Goal: Transaction & Acquisition: Purchase product/service

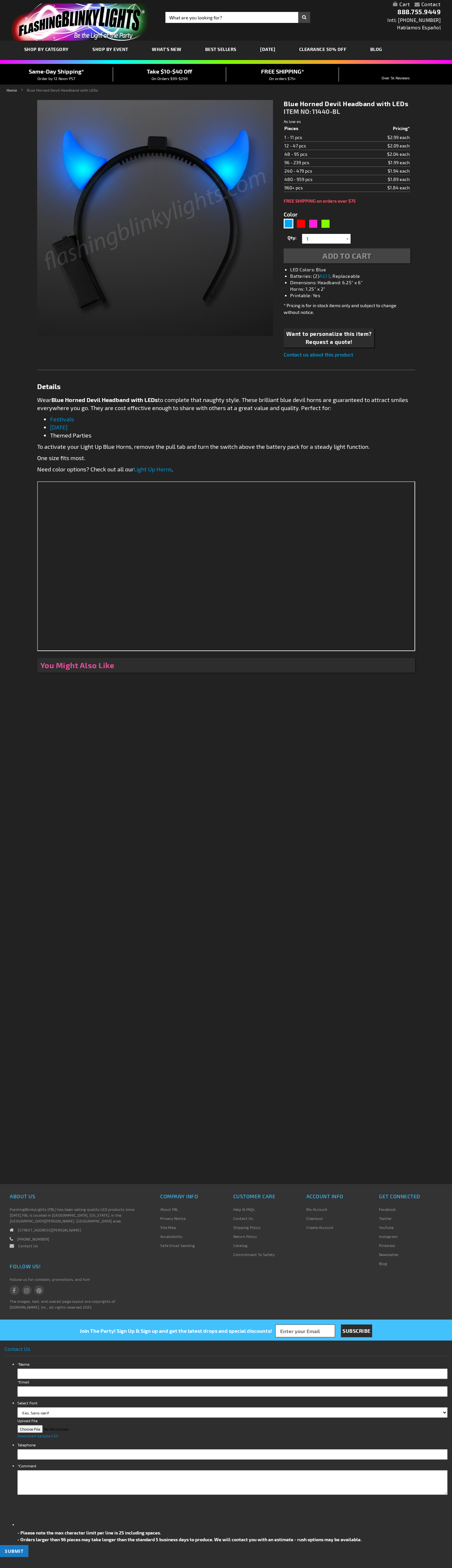
type input "5629"
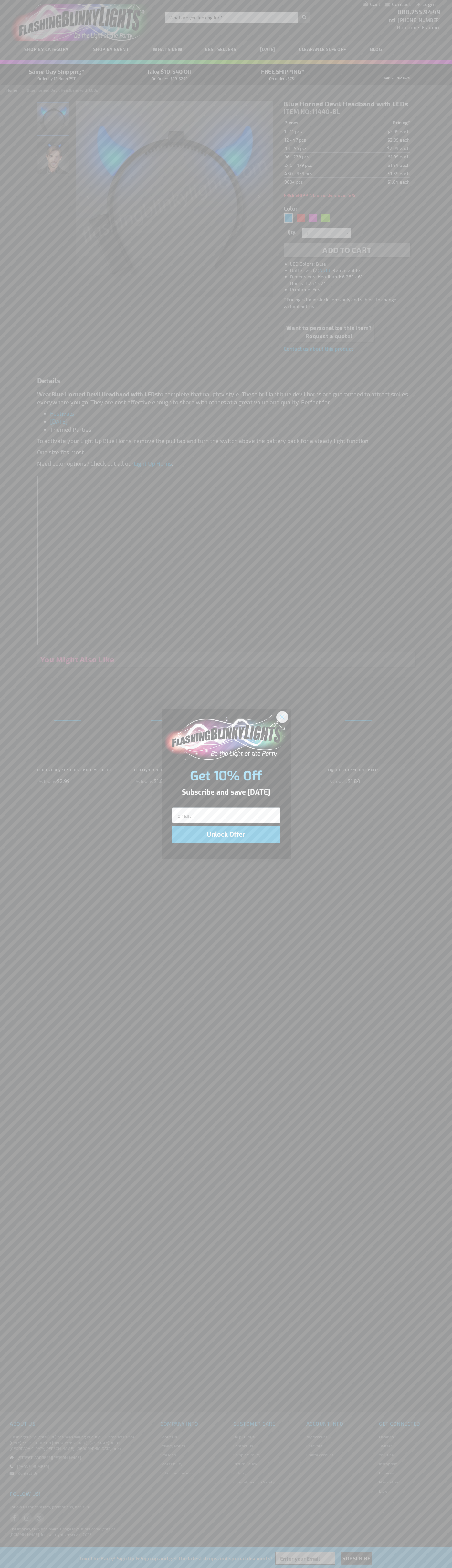
click at [282, 716] on icon "Close dialog" at bounding box center [281, 716] width 4 height 4
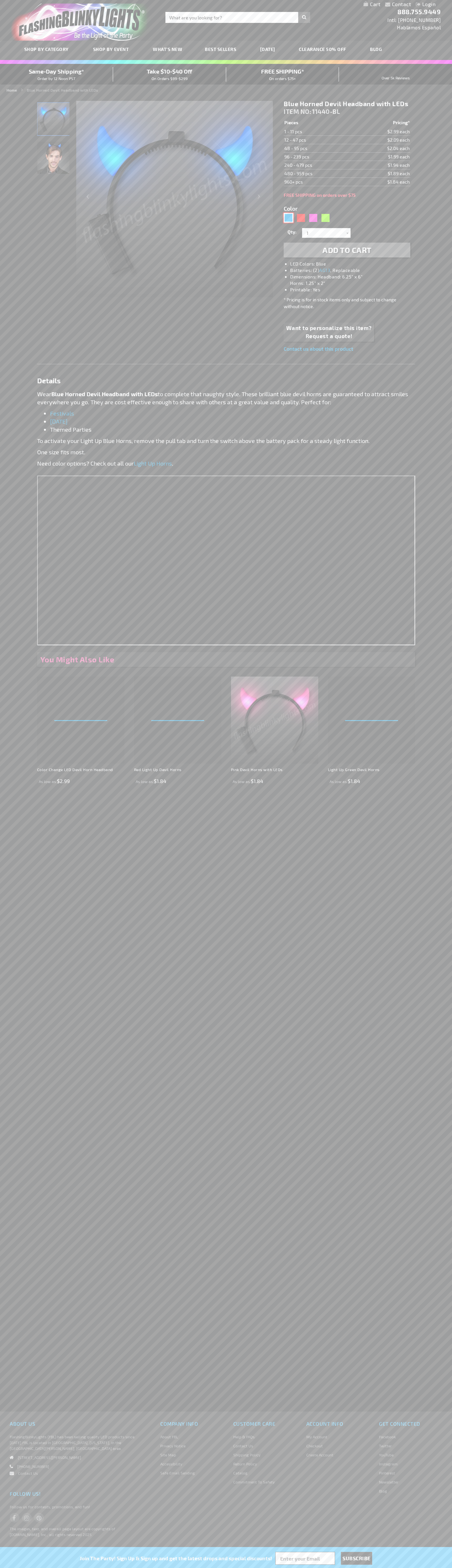
click at [288, 218] on div "Blue" at bounding box center [288, 218] width 10 height 10
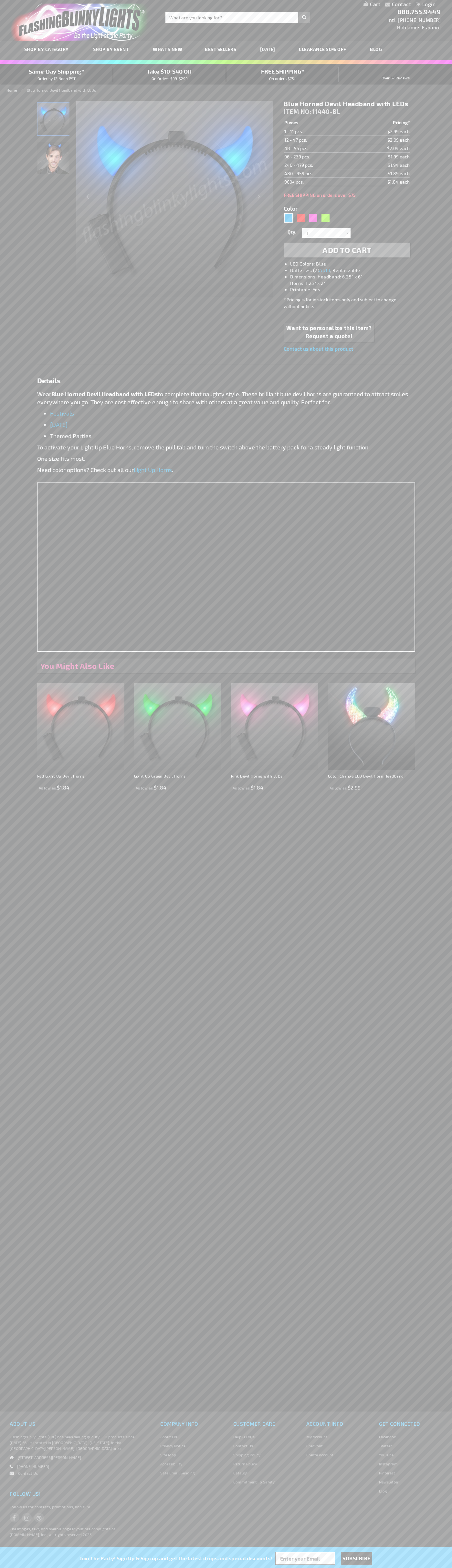
click at [347, 250] on span "Add to Cart" at bounding box center [347, 250] width 49 height 9
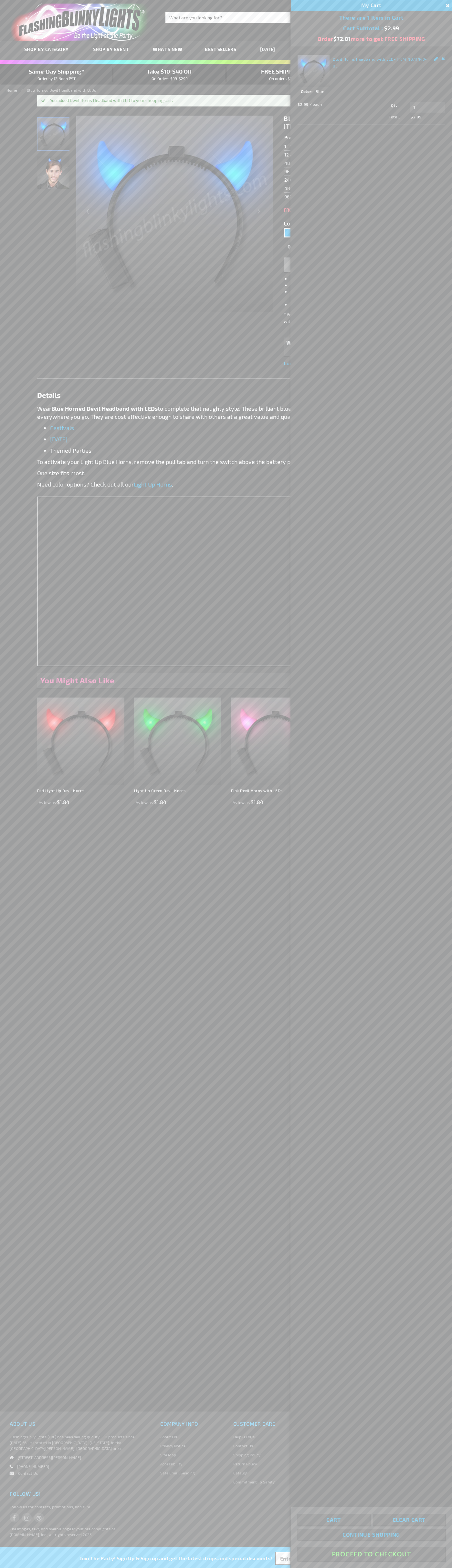
click at [371, 1554] on button "Proceed To Checkout" at bounding box center [371, 1554] width 148 height 15
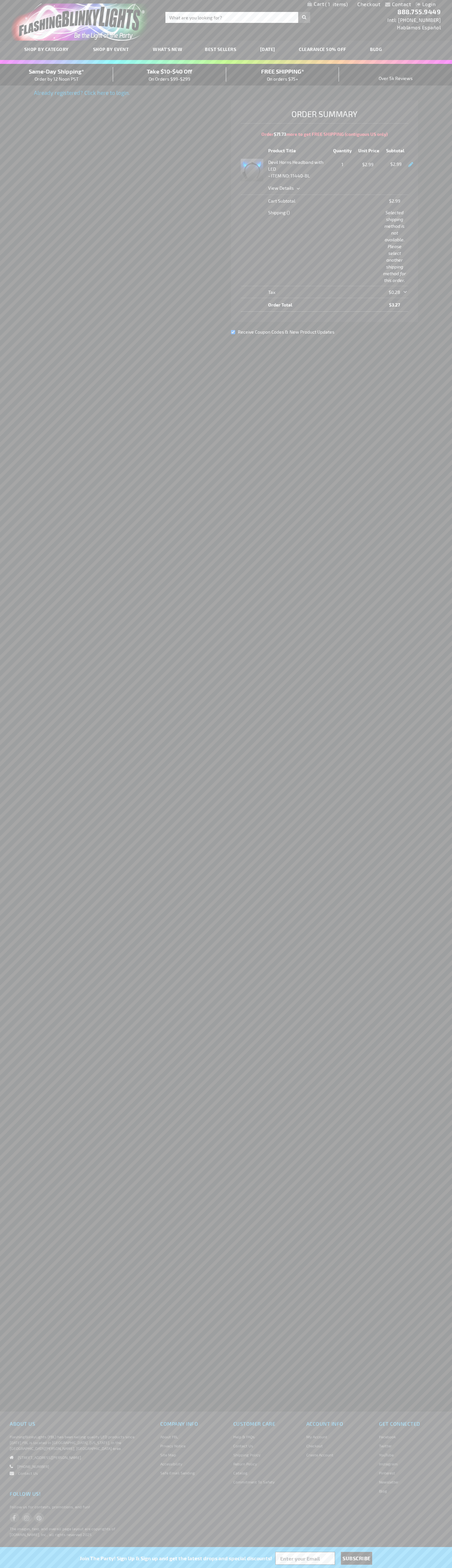
click at [57, 75] on div "Same-Day Shipping* Order by 12 Noon PST" at bounding box center [57, 74] width 113 height 15
click at [369, 4] on link "Checkout" at bounding box center [369, 4] width 23 height 6
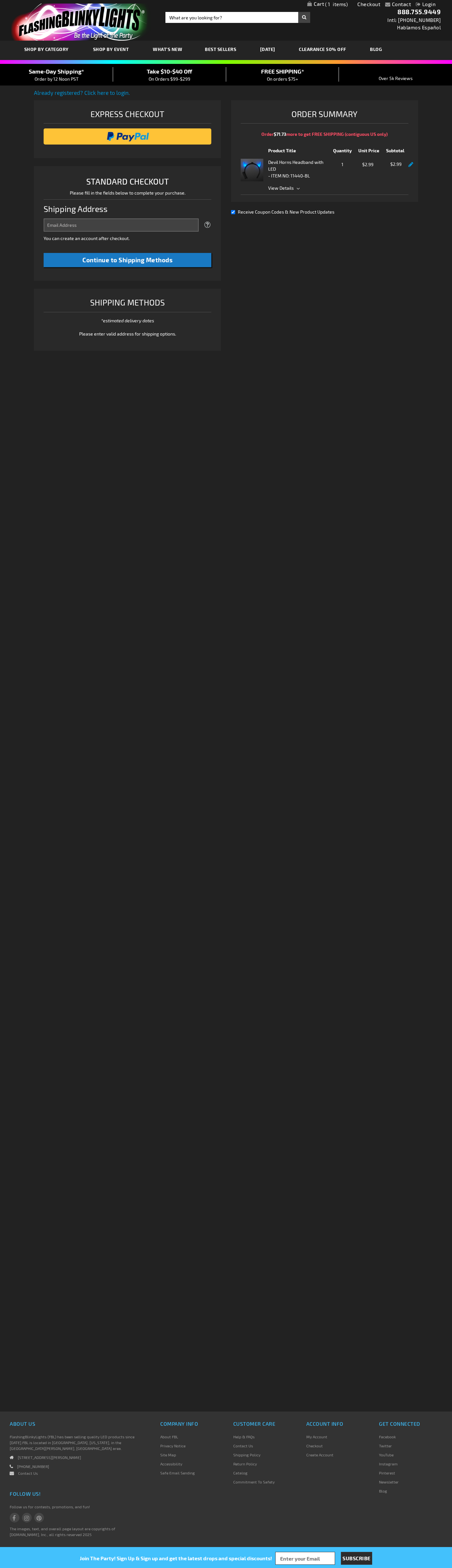
select select "US"
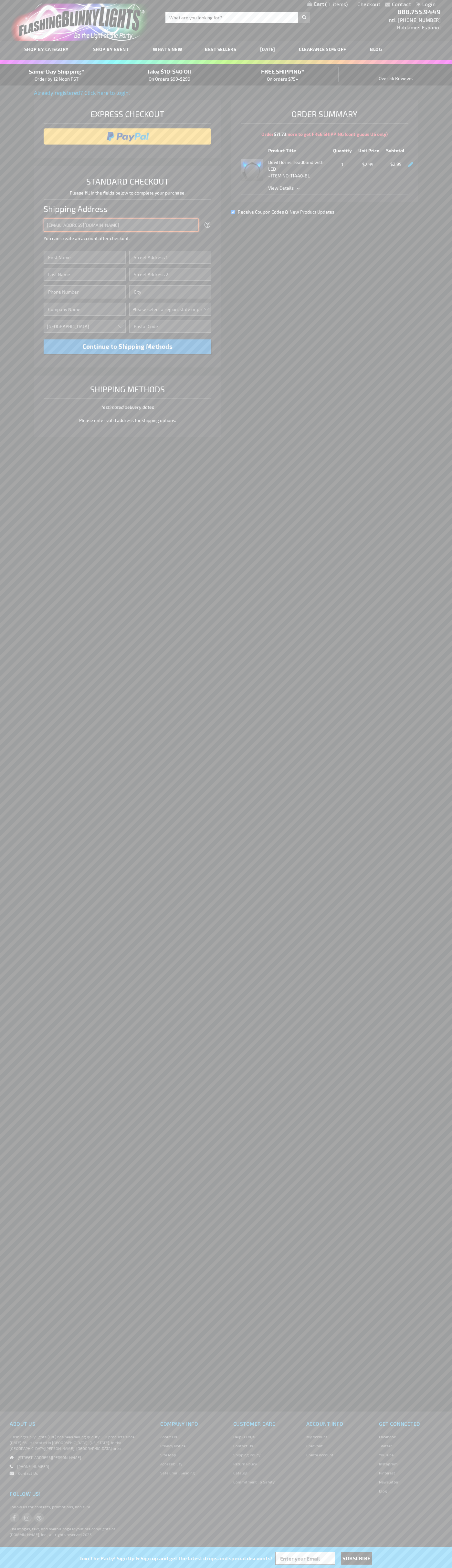
type input "[EMAIL_ADDRESS][DOMAIN_NAME]"
type input "John"
type input "76 Ninth Avenue"
type input "First floor"
type input "new york"
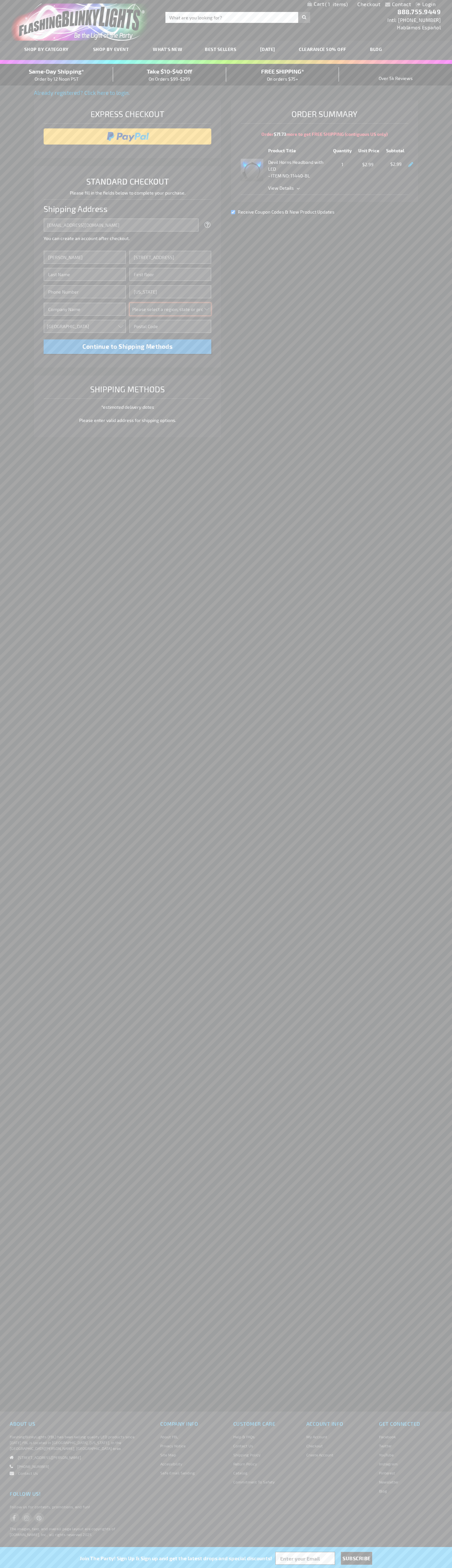
select select "43"
type input "10011"
type input "Smith"
type input "6502530000"
type input "John Smith"
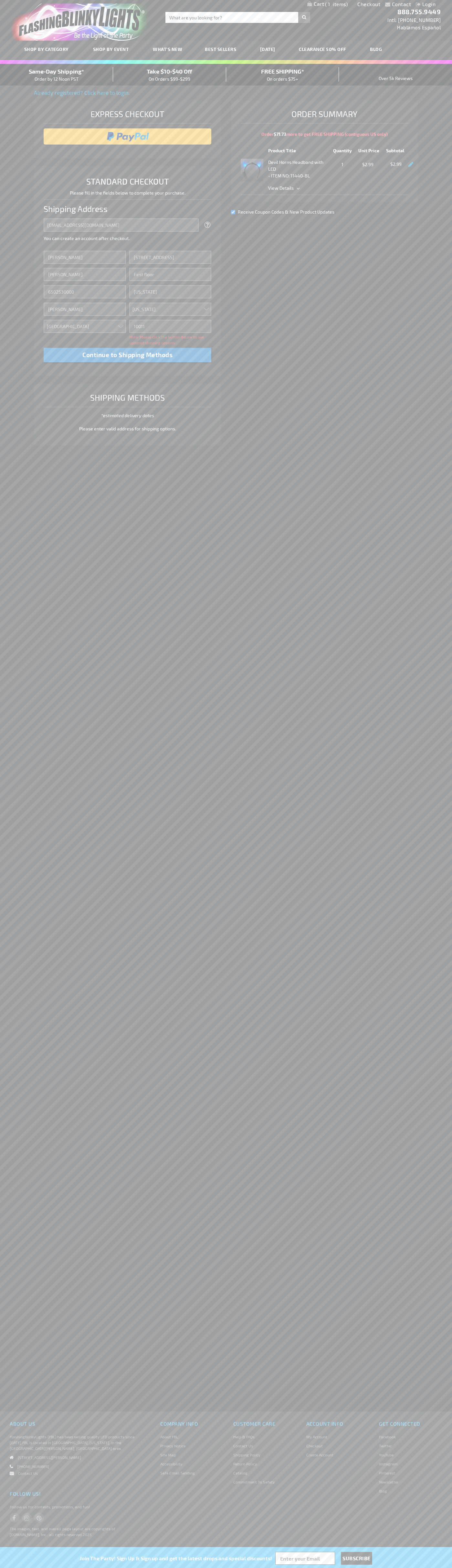
click at [57, 75] on div "Same-Day Shipping* Order by 12 Noon PST" at bounding box center [57, 74] width 113 height 15
click at [127, 136] on input "image" at bounding box center [127, 136] width 161 height 13
